Goal: Use online tool/utility: Utilize a website feature to perform a specific function

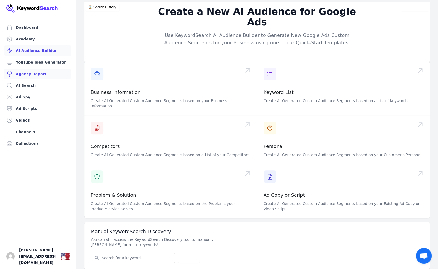
click at [32, 74] on link "Agency Report" at bounding box center [37, 73] width 67 height 11
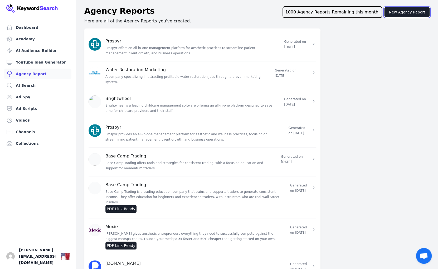
click at [393, 16] on button "New Agency Report" at bounding box center [406, 12] width 45 height 10
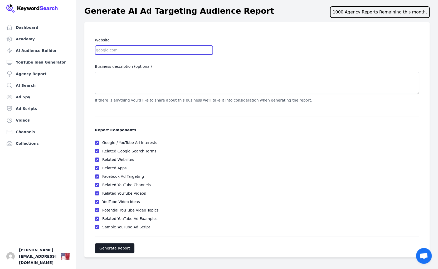
click at [113, 47] on input "Website" at bounding box center [154, 49] width 118 height 9
paste input "[DOMAIN_NAME]"
drag, startPoint x: 105, startPoint y: 49, endPoint x: 62, endPoint y: 47, distance: 43.2
click at [95, 47] on input "[DOMAIN_NAME]" at bounding box center [154, 49] width 118 height 9
click at [146, 47] on input "[DOMAIN_NAME]" at bounding box center [154, 49] width 118 height 9
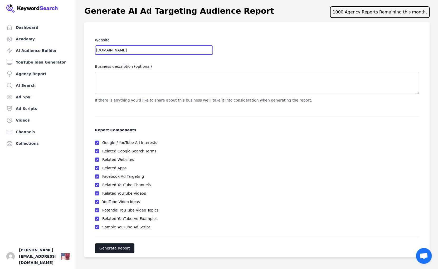
type input "[DOMAIN_NAME]"
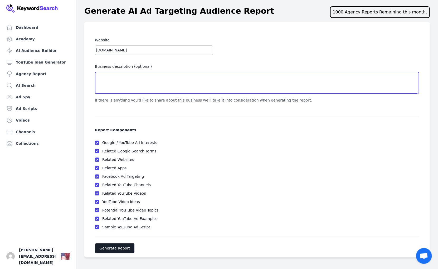
click at [151, 83] on textarea "Business description (optional)" at bounding box center [257, 83] width 324 height 22
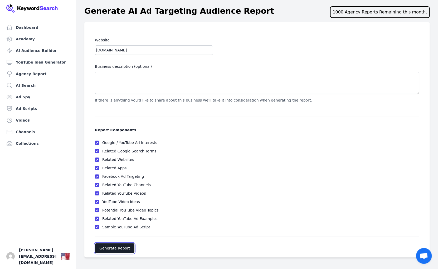
click at [117, 250] on button "Generate Report" at bounding box center [115, 248] width 40 height 10
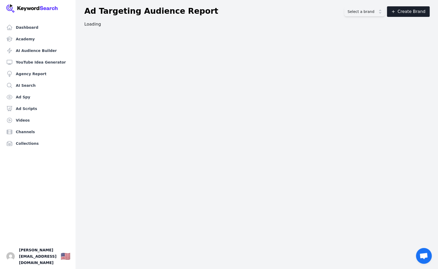
scroll to position [0, 0]
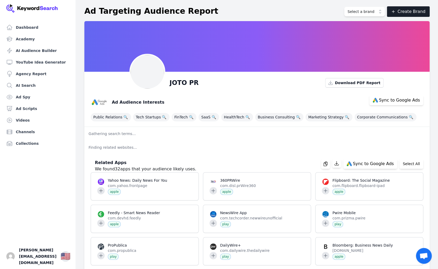
click at [258, 94] on div "Ad Audience Interests Sync to Google Ads" at bounding box center [254, 100] width 337 height 21
click at [362, 8] on button "Select a brand" at bounding box center [364, 11] width 41 height 9
click at [362, 11] on span "Select a brand" at bounding box center [360, 11] width 27 height 5
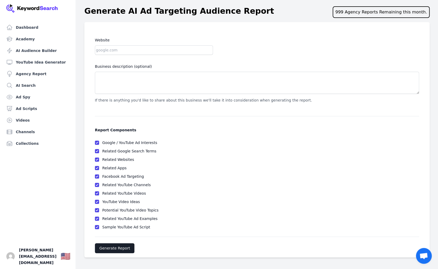
click at [134, 55] on div "Website Business description (optional) If there is anything you'd like to shar…" at bounding box center [257, 70] width 324 height 66
click at [134, 53] on input "Website" at bounding box center [154, 49] width 118 height 9
type input "newlifergv.com"
click at [115, 247] on button "Generate Report" at bounding box center [115, 248] width 40 height 10
